Goal: Transaction & Acquisition: Register for event/course

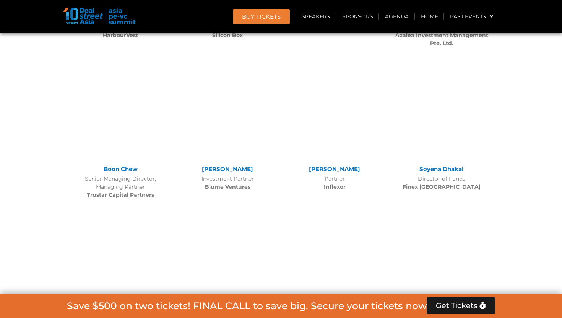
scroll to position [4034, 0]
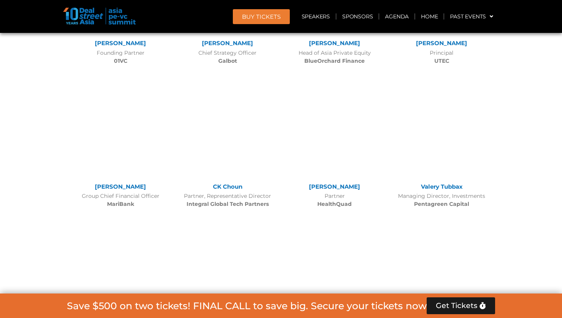
scroll to position [4575, 0]
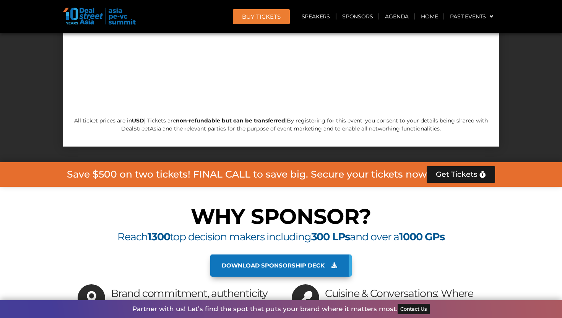
scroll to position [7763, 0]
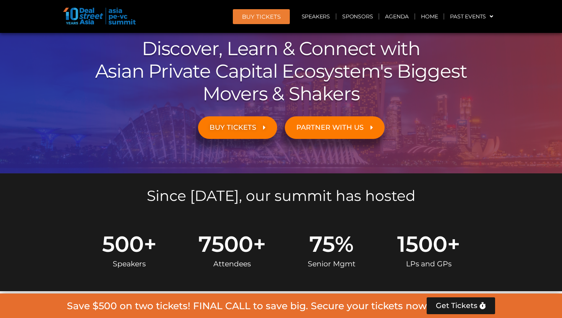
scroll to position [71, 0]
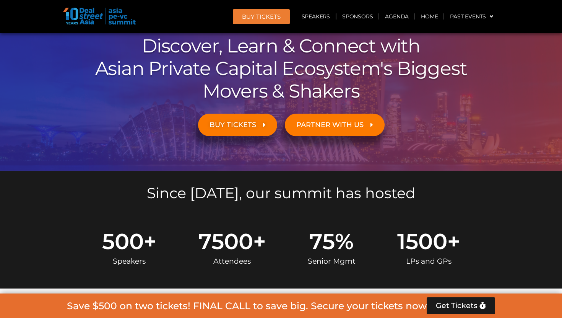
click at [238, 123] on span "BUY TICKETS" at bounding box center [232, 124] width 47 height 7
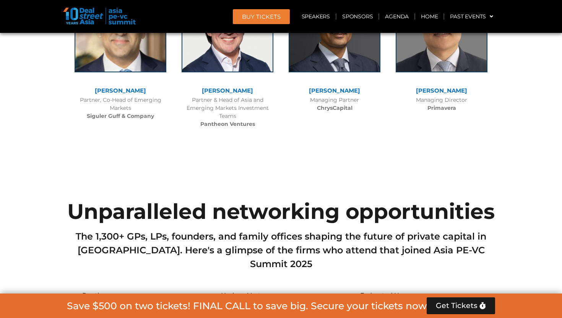
scroll to position [2689, 0]
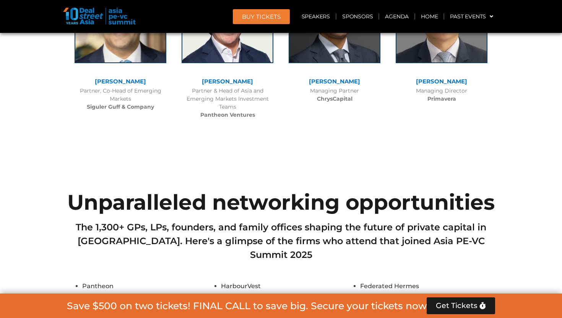
click at [463, 305] on span "Get Tickets" at bounding box center [457, 305] width 42 height 8
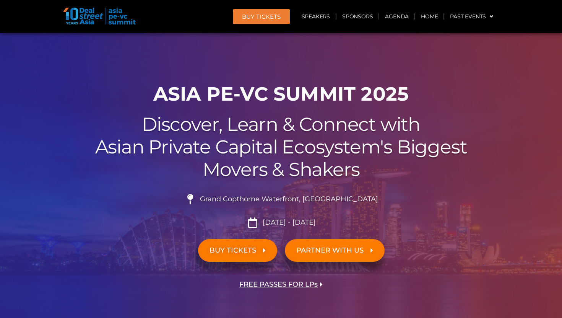
scroll to position [4262, 0]
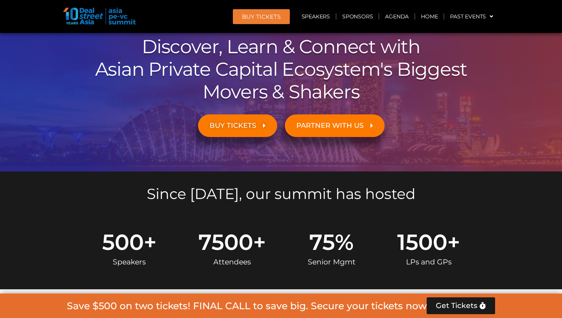
scroll to position [71, 0]
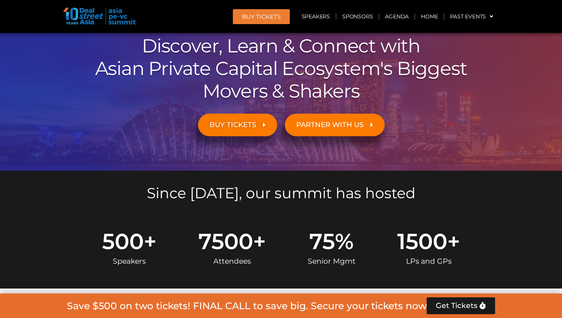
click at [229, 123] on span "BUY TICKETS" at bounding box center [232, 124] width 47 height 7
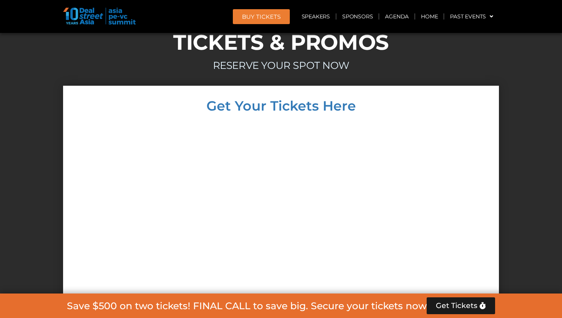
scroll to position [3622, 0]
